Goal: Check status: Check status

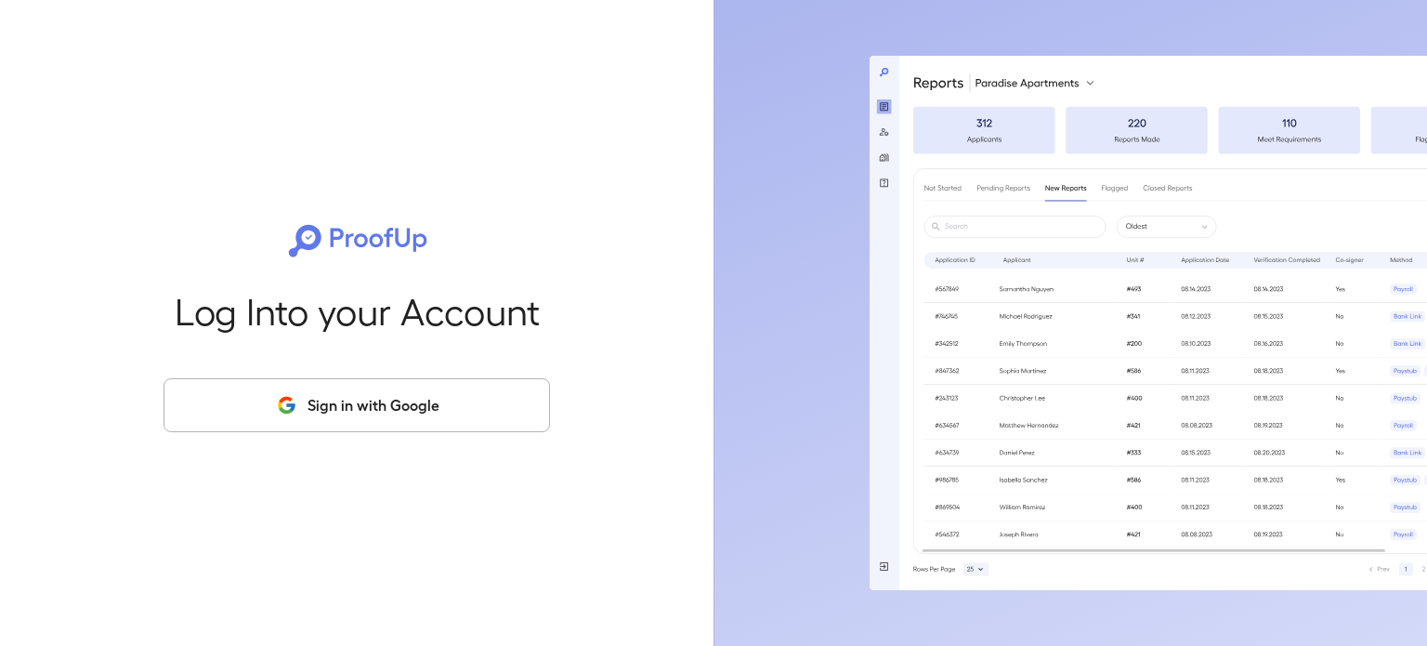
click at [411, 416] on button "Sign in with Google" at bounding box center [356, 405] width 386 height 54
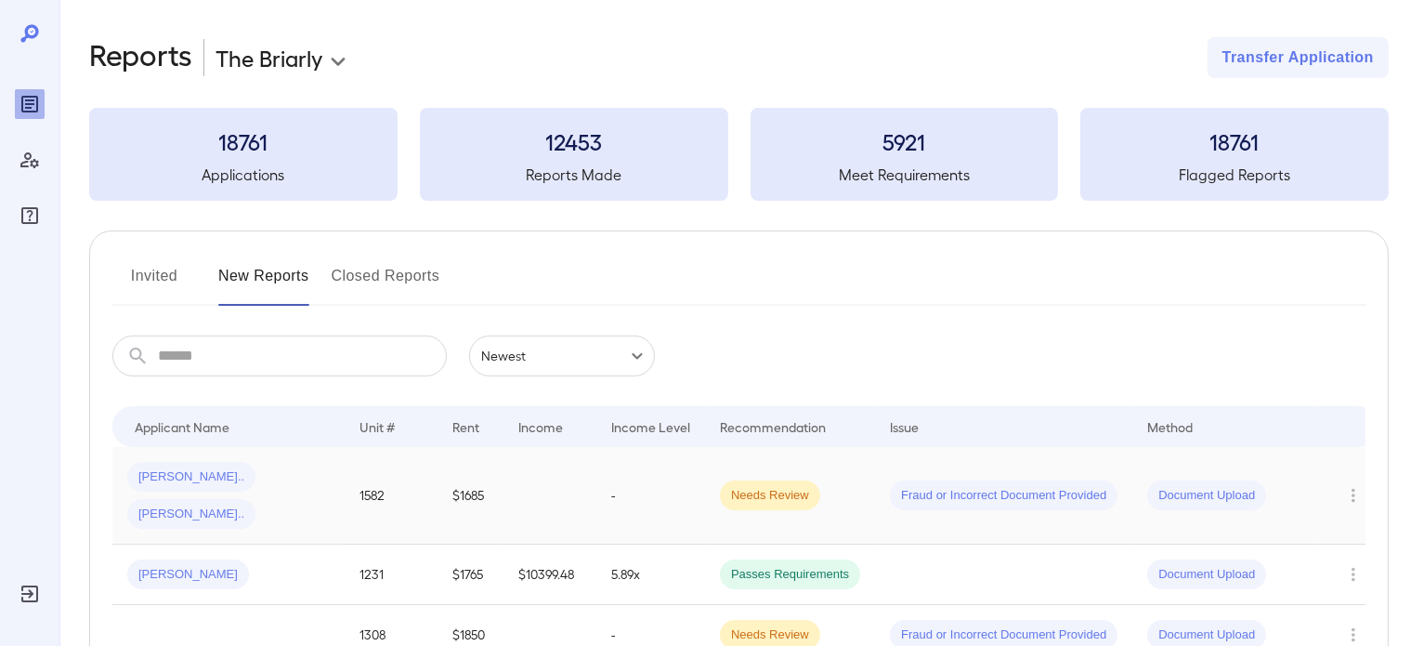
click at [522, 490] on td at bounding box center [549, 496] width 93 height 98
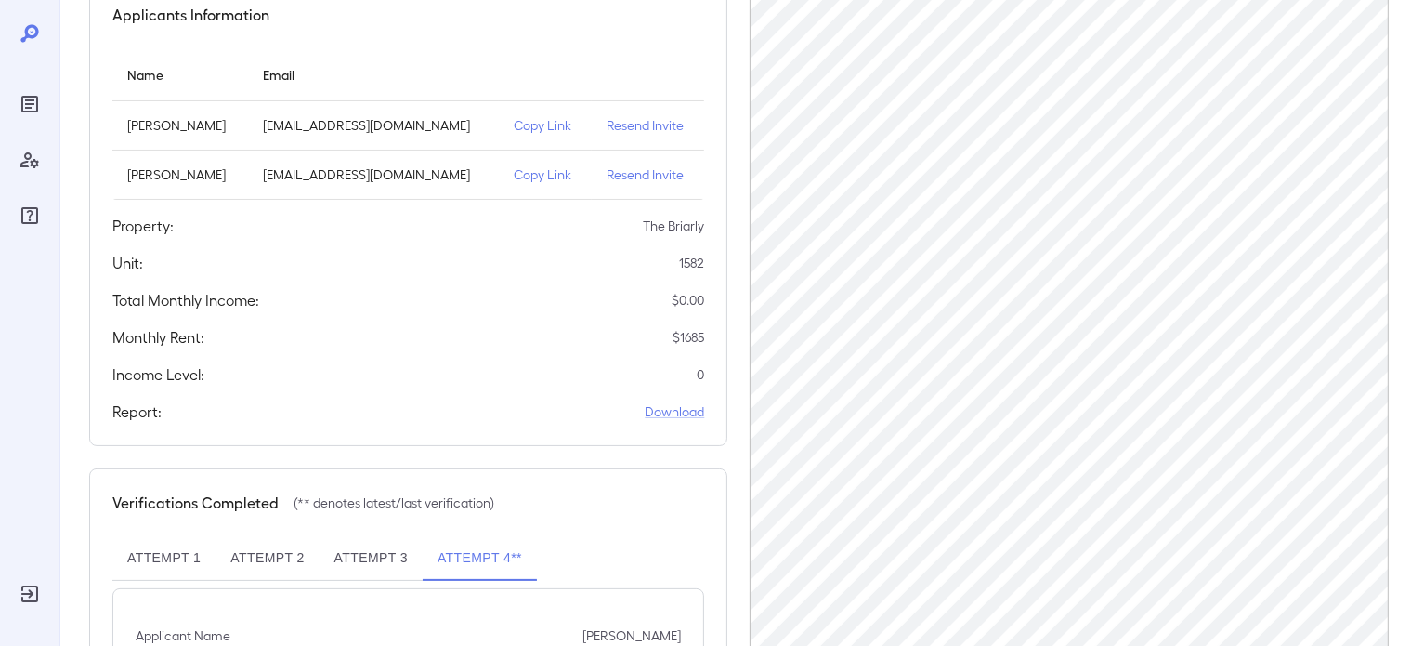
scroll to position [435, 0]
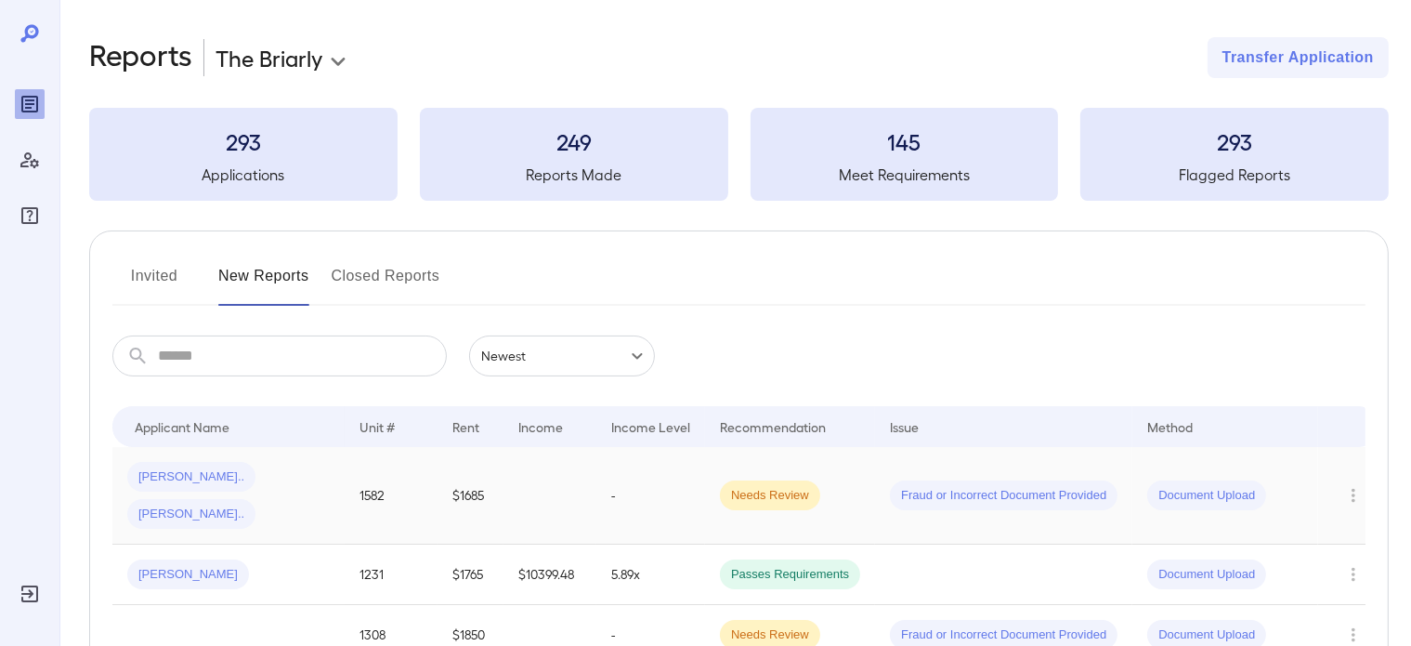
click at [581, 493] on td at bounding box center [549, 496] width 93 height 98
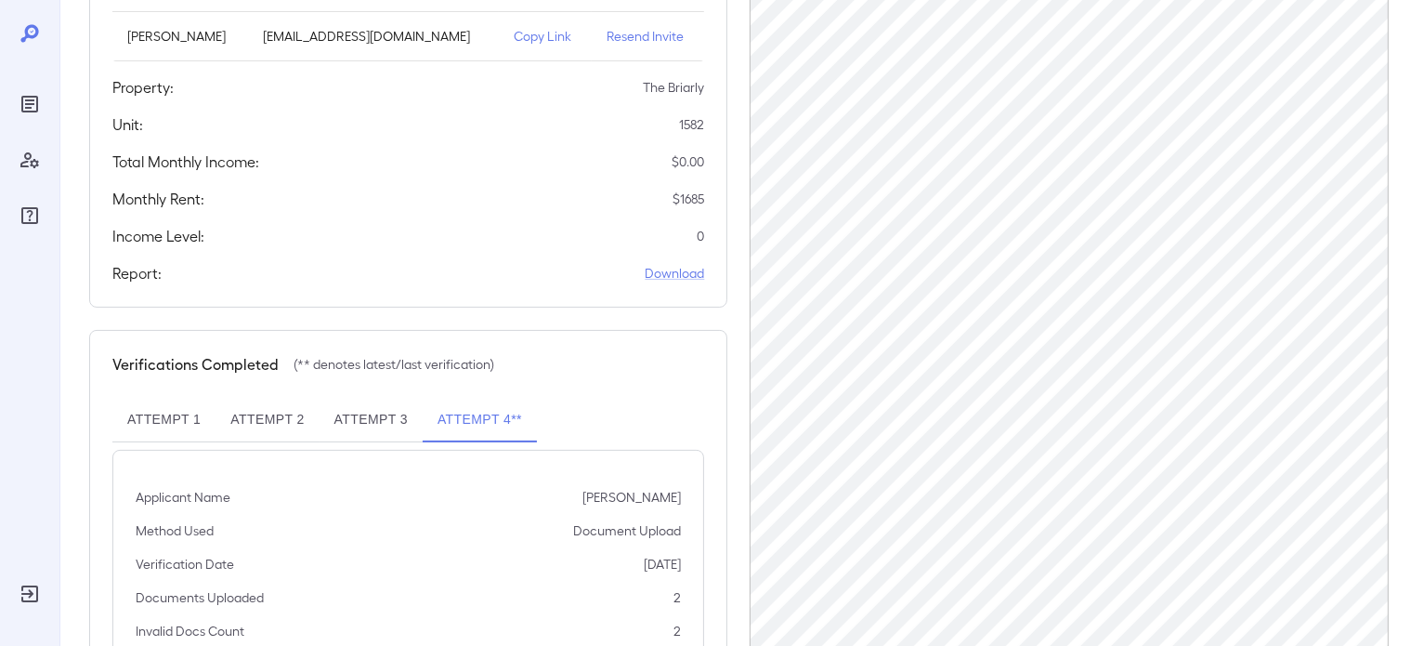
scroll to position [435, 0]
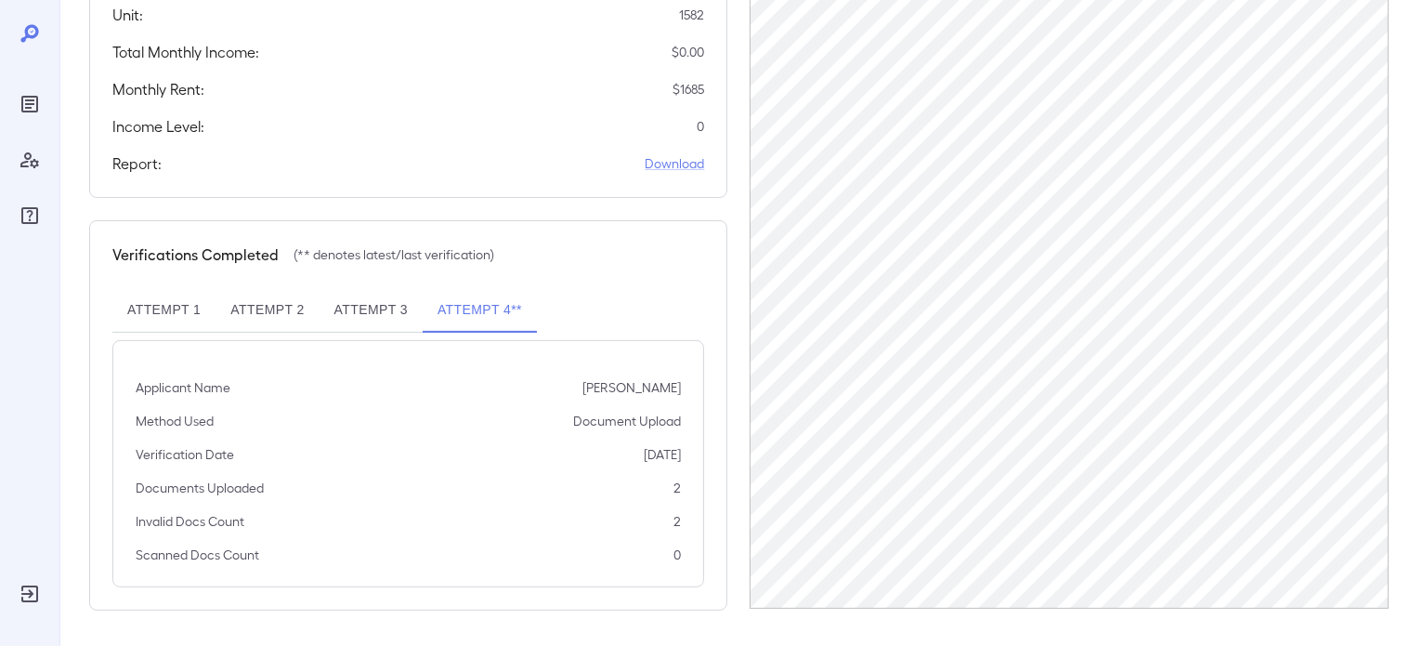
click at [283, 307] on button "Attempt 2" at bounding box center [266, 310] width 103 height 45
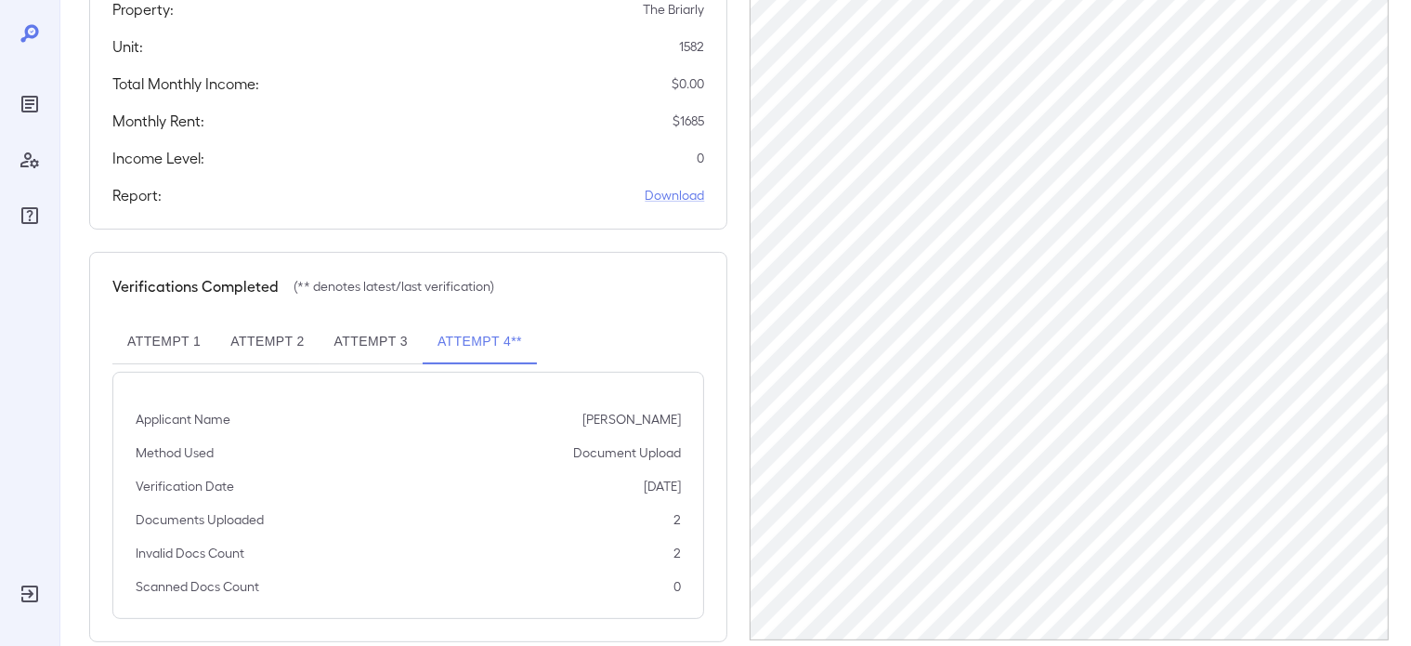
scroll to position [435, 0]
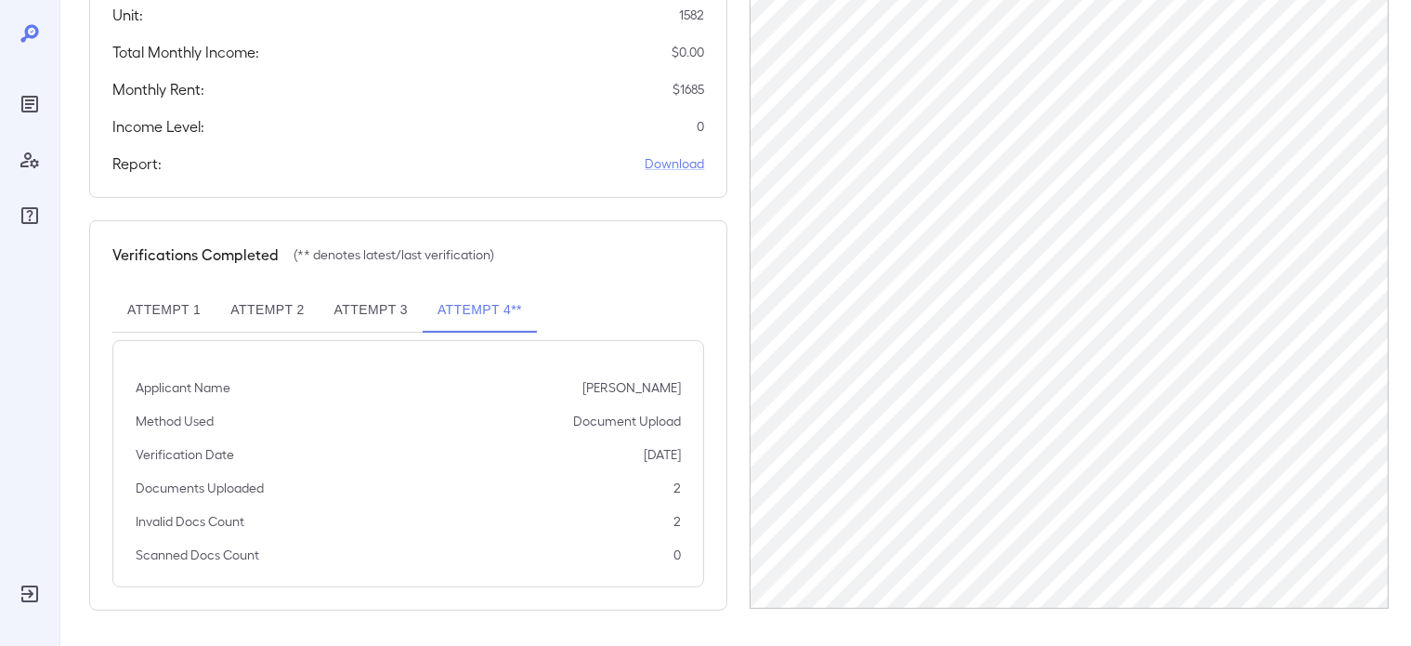
click at [372, 313] on button "Attempt 3" at bounding box center [371, 310] width 103 height 45
drag, startPoint x: 1390, startPoint y: 122, endPoint x: 1392, endPoint y: 151, distance: 29.9
click at [1392, 151] on div "Back to reports Link to Resman Application Application # RPHO317158220251003 Re…" at bounding box center [735, 106] width 1352 height 1082
click at [500, 315] on button "Attempt 4**" at bounding box center [480, 310] width 114 height 45
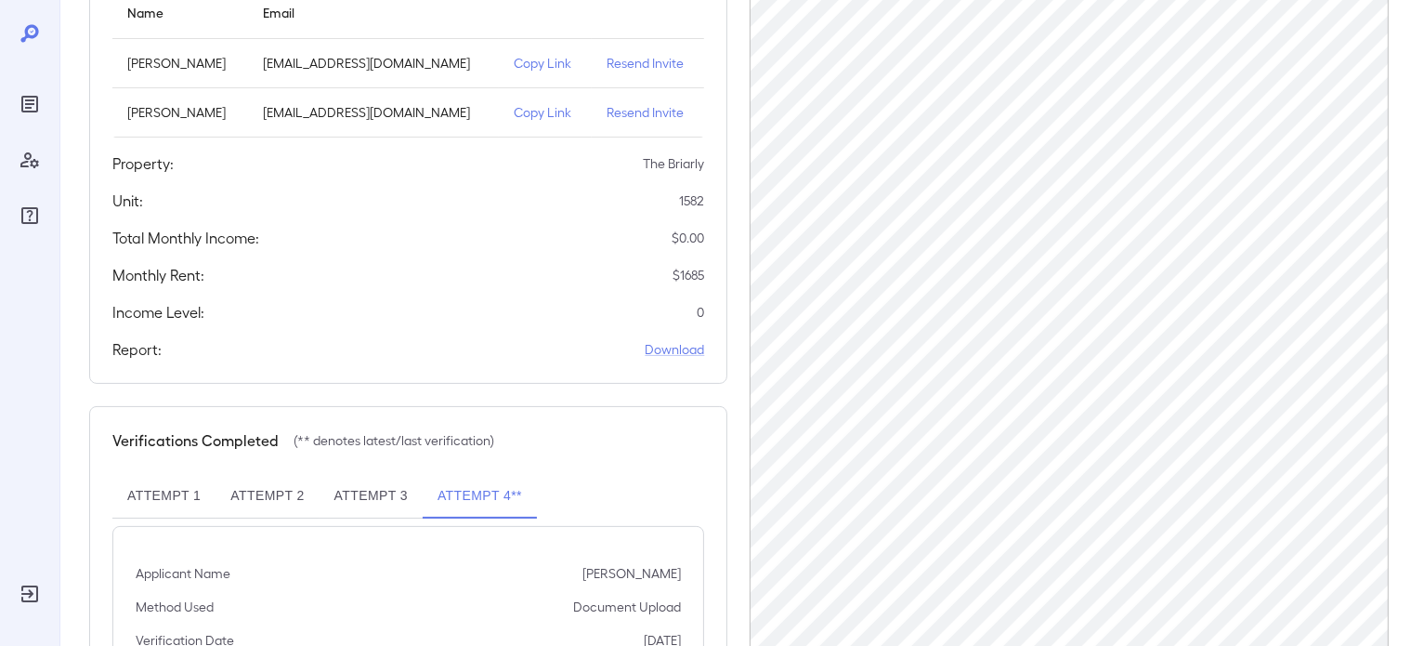
scroll to position [435, 0]
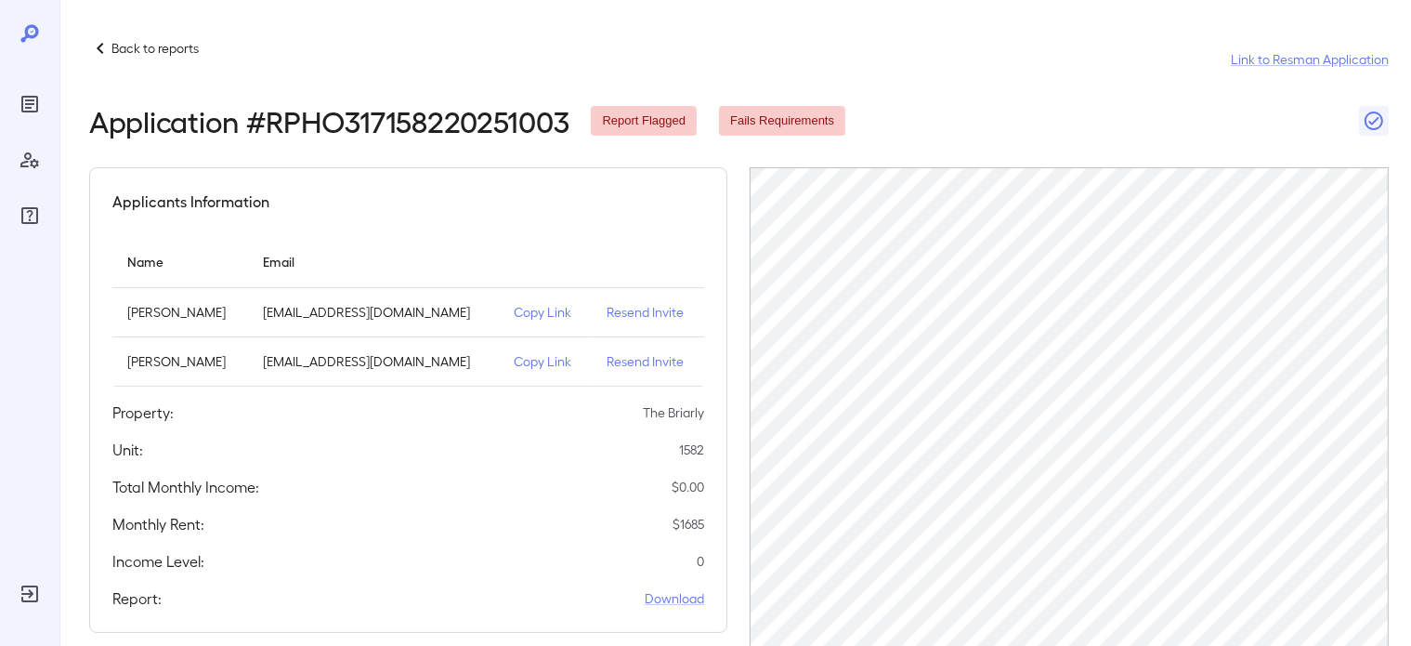
scroll to position [372, 0]
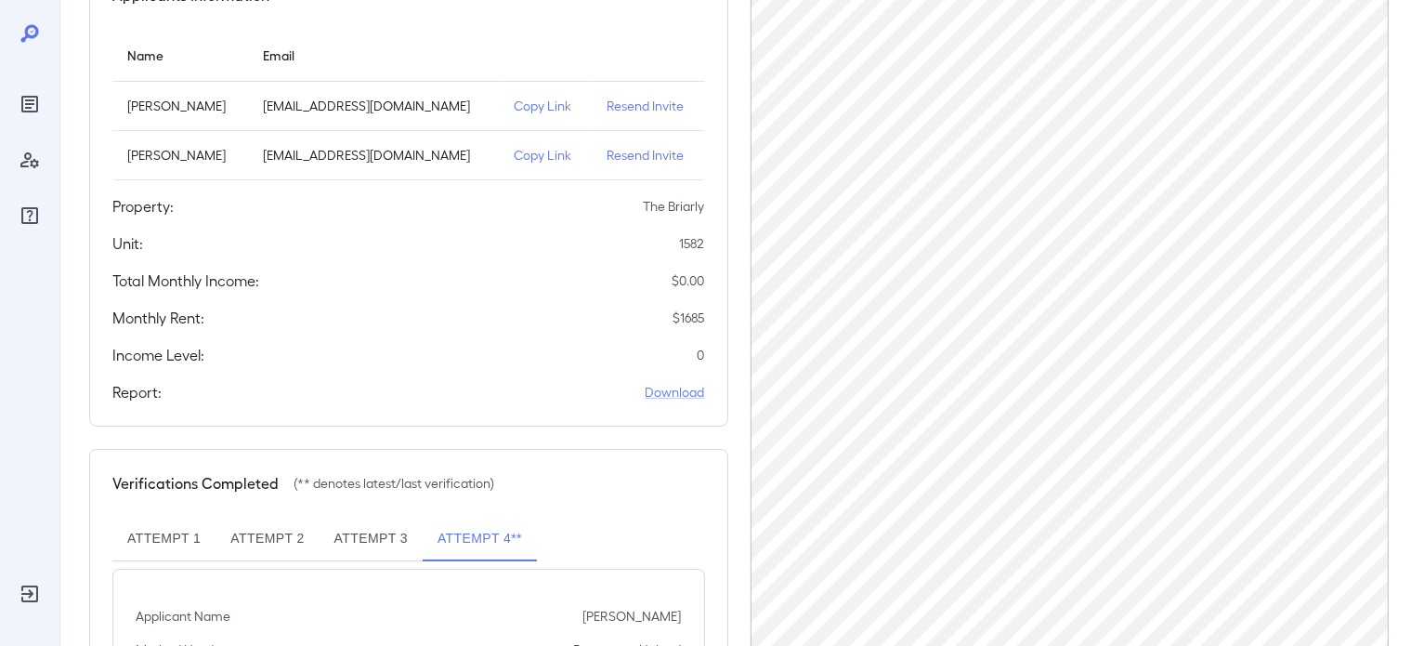
scroll to position [435, 0]
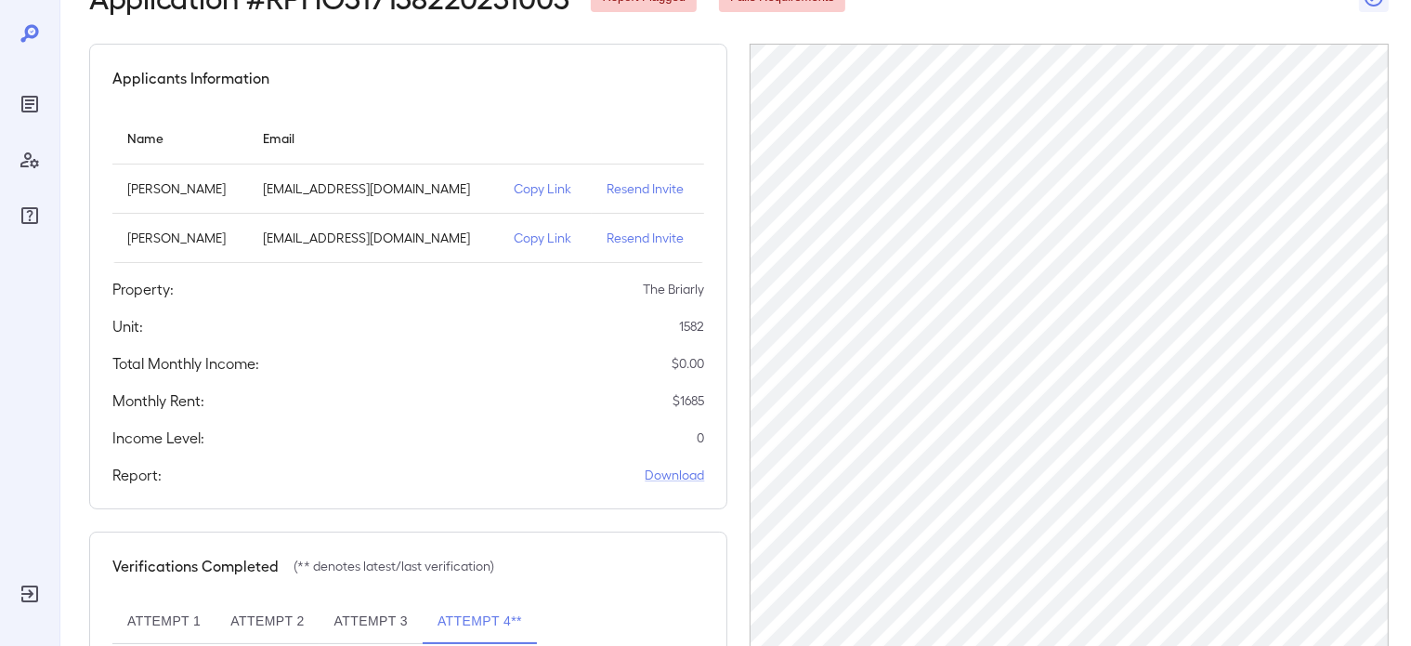
scroll to position [279, 0]
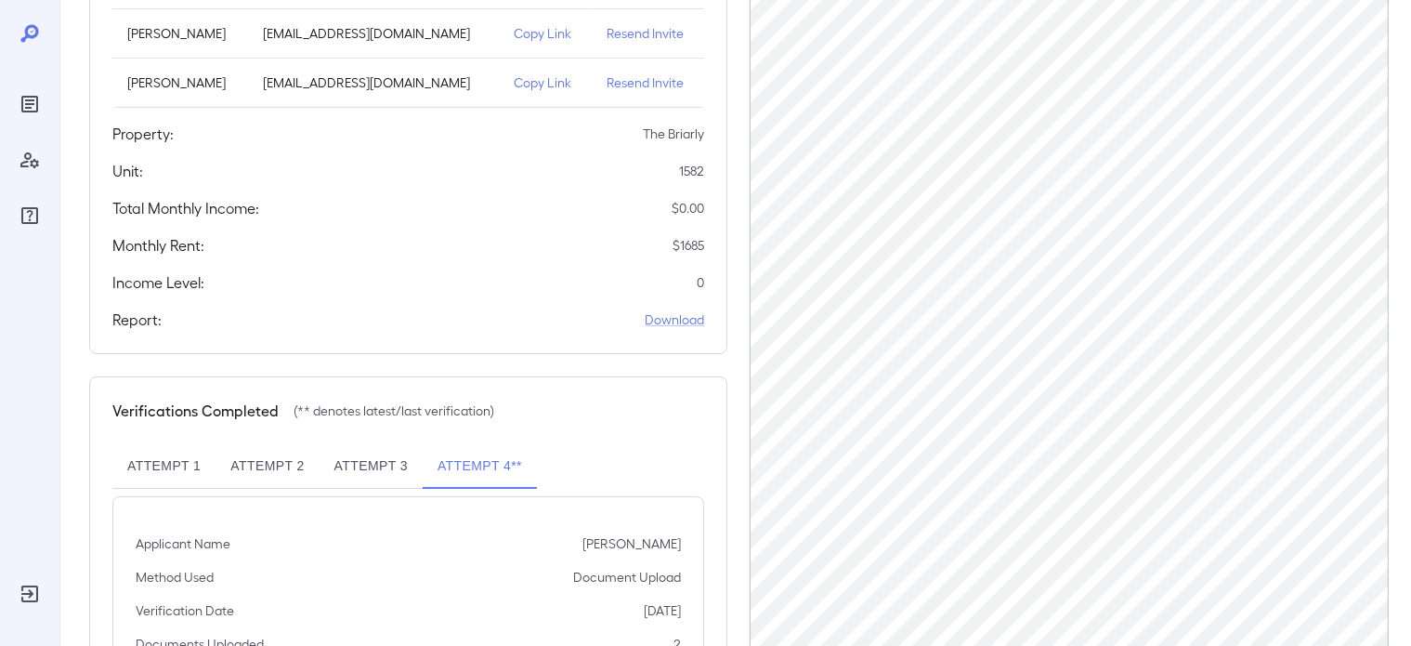
click at [432, 288] on div "Income Level: 0" at bounding box center [408, 282] width 592 height 22
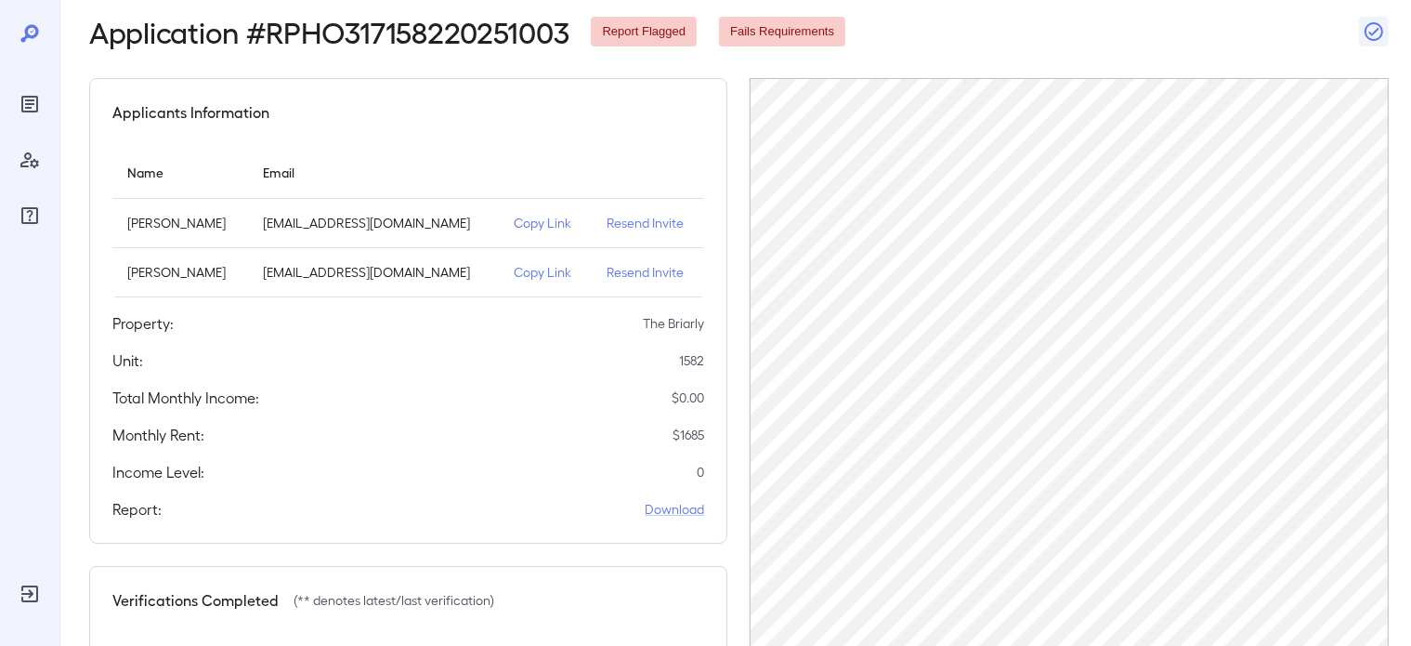
scroll to position [0, 0]
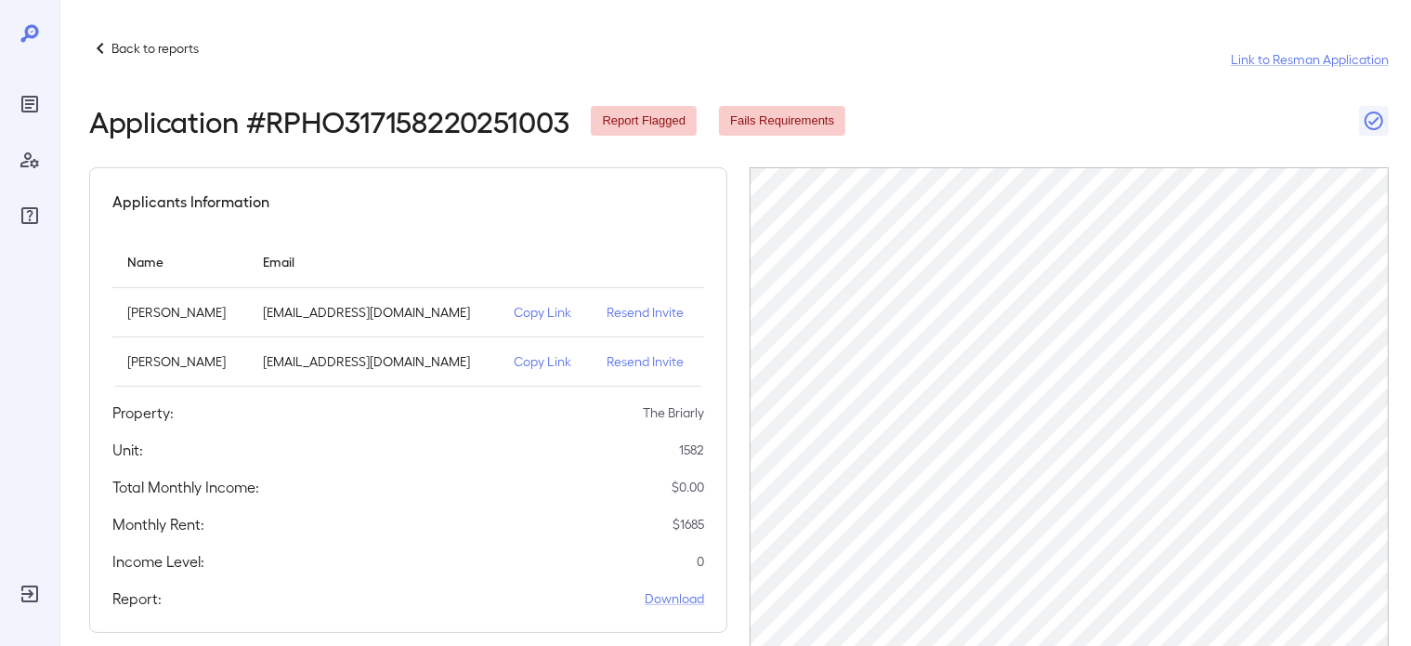
click at [124, 46] on p "Back to reports" at bounding box center [154, 48] width 87 height 19
